Goal: Navigation & Orientation: Find specific page/section

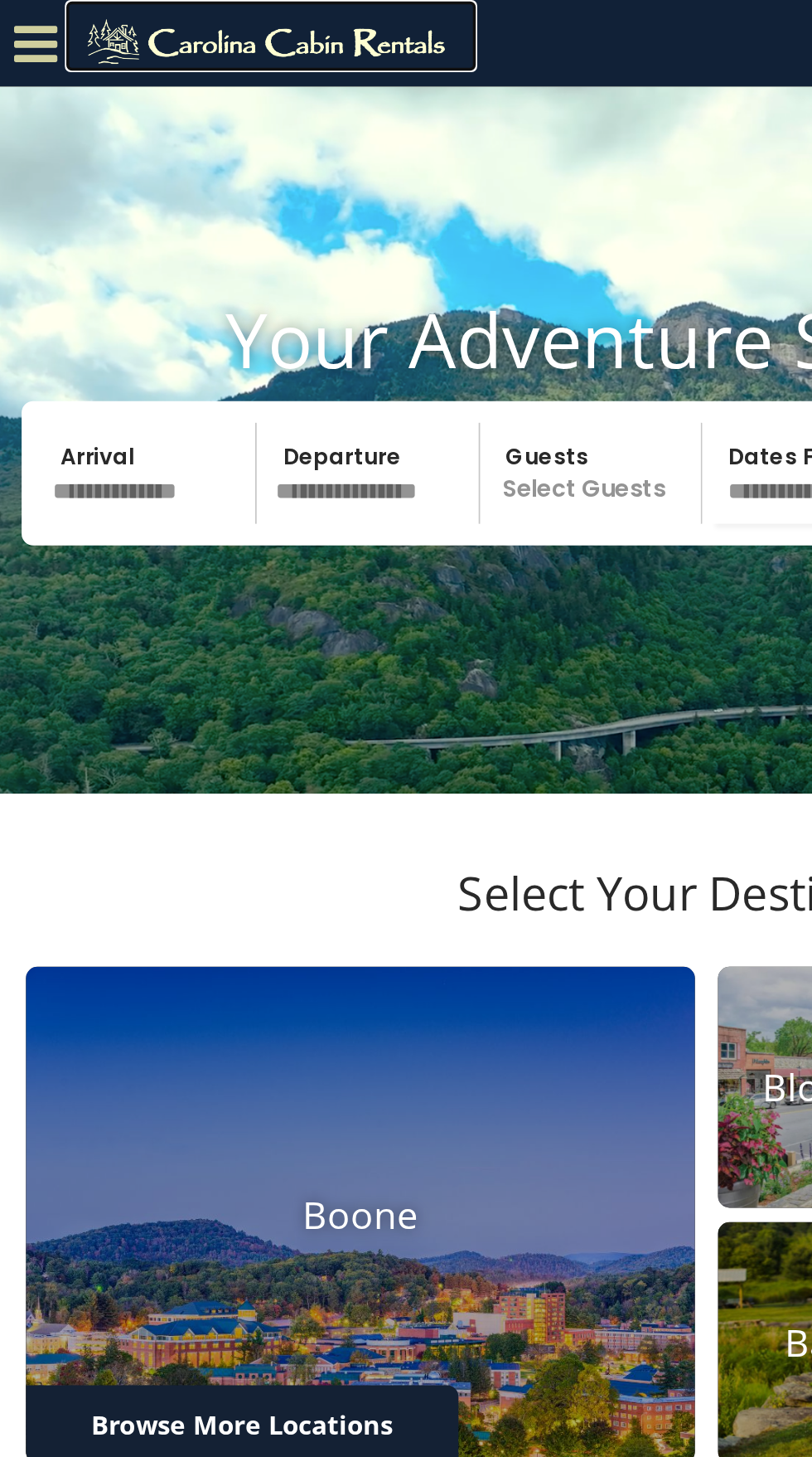
click at [37, 20] on link at bounding box center [156, 21] width 237 height 41
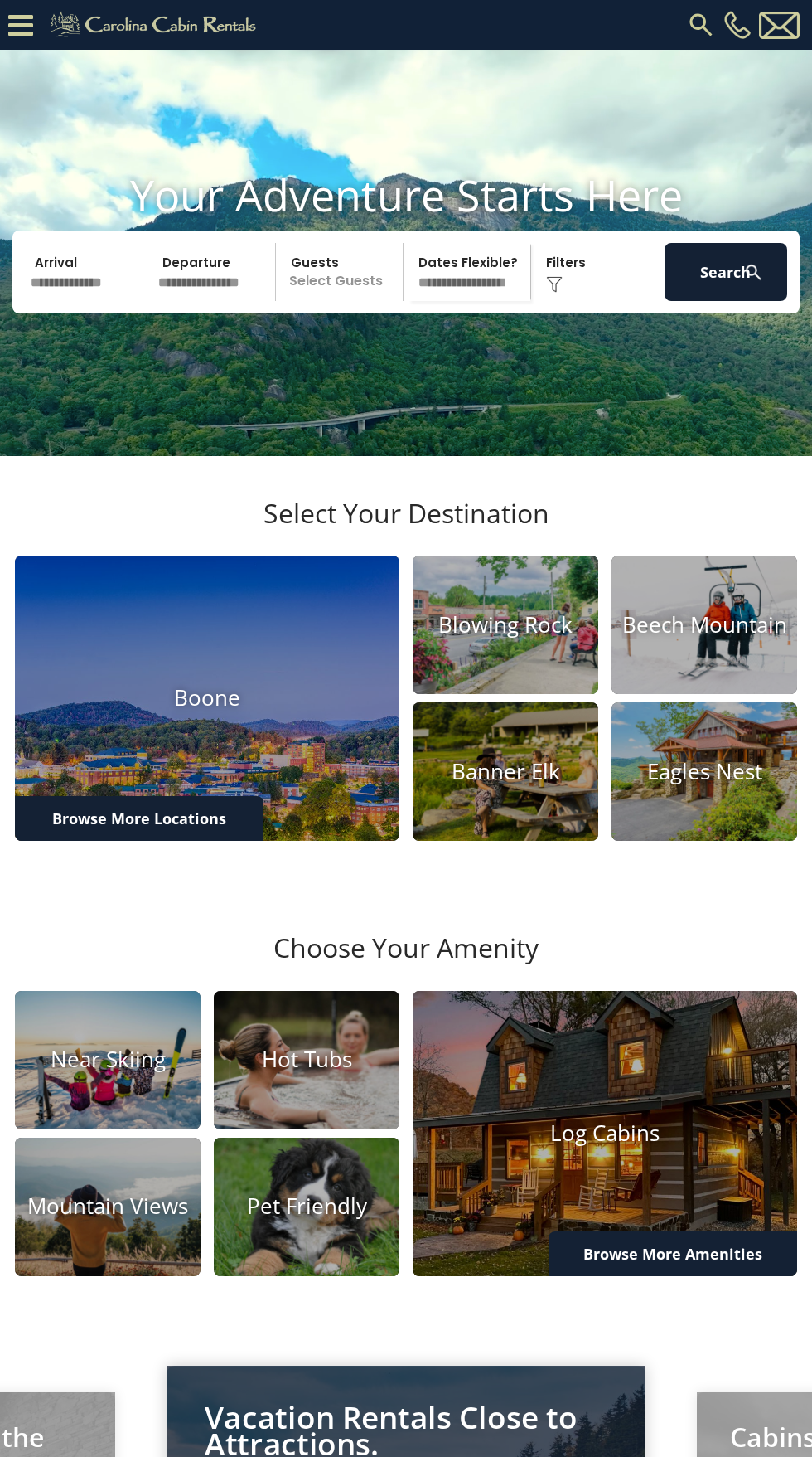
click at [29, 23] on icon at bounding box center [20, 26] width 25 height 29
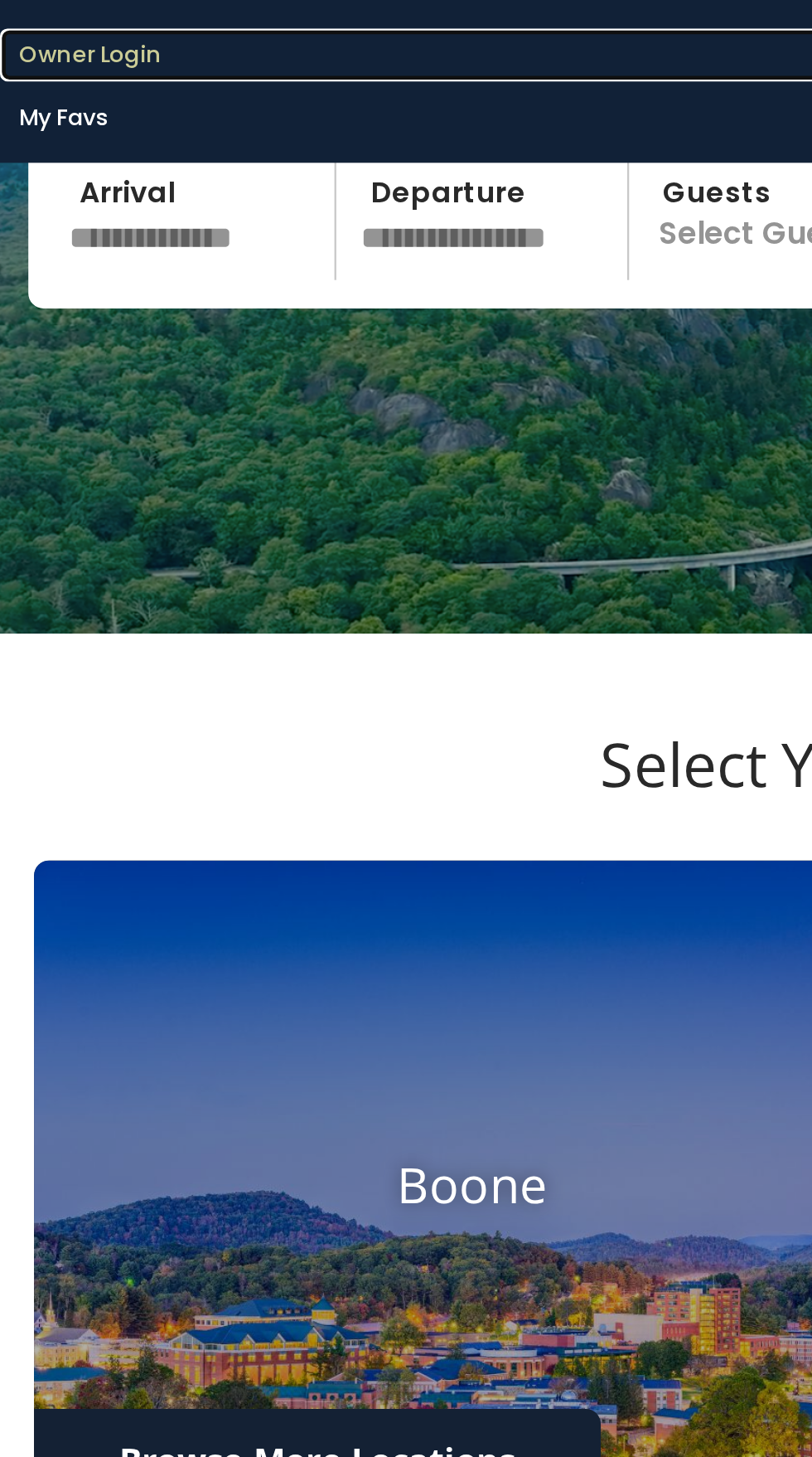
click at [54, 207] on link "Owner Login" at bounding box center [402, 202] width 804 height 24
